Goal: Information Seeking & Learning: Learn about a topic

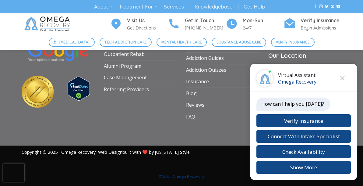
scroll to position [2921, 0]
click at [346, 77] on button "Close chat" at bounding box center [342, 78] width 17 height 17
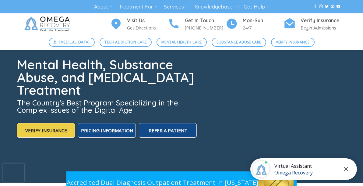
scroll to position [0, 0]
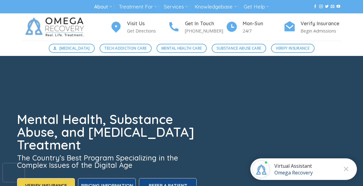
click at [94, 5] on link "About" at bounding box center [103, 6] width 18 height 11
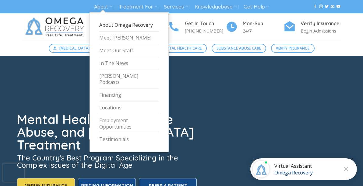
click at [108, 28] on link "About Omega Recovery" at bounding box center [129, 25] width 60 height 13
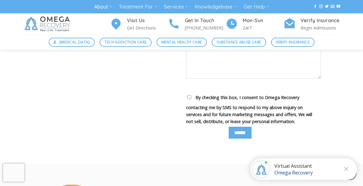
scroll to position [573, 0]
